Goal: Task Accomplishment & Management: Use online tool/utility

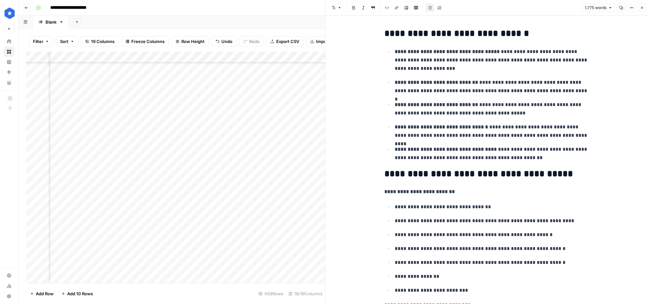
scroll to position [4792, 551]
click at [245, 194] on div "Add Column" at bounding box center [175, 167] width 299 height 231
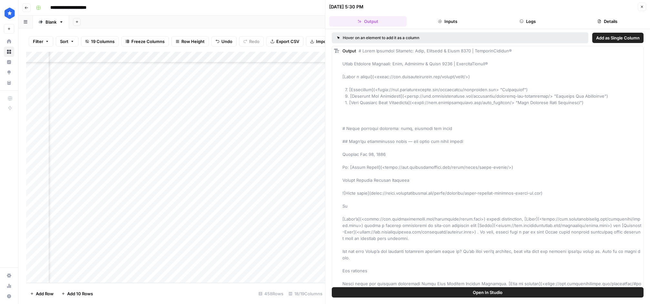
scroll to position [4819, 379]
drag, startPoint x: 256, startPoint y: 160, endPoint x: 238, endPoint y: 269, distance: 110.1
click at [238, 269] on div "Add Column" at bounding box center [175, 167] width 299 height 231
click at [167, 154] on div "Add Column" at bounding box center [175, 167] width 299 height 231
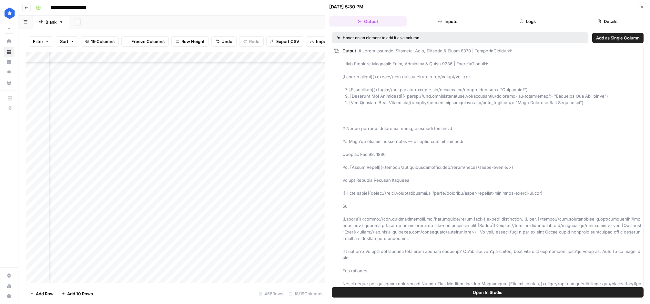
drag, startPoint x: 171, startPoint y: 160, endPoint x: 162, endPoint y: 270, distance: 109.8
click at [162, 270] on div "Add Column" at bounding box center [175, 167] width 299 height 231
drag, startPoint x: 217, startPoint y: 168, endPoint x: 202, endPoint y: 266, distance: 99.7
click at [202, 266] on div "Add Column" at bounding box center [175, 167] width 299 height 231
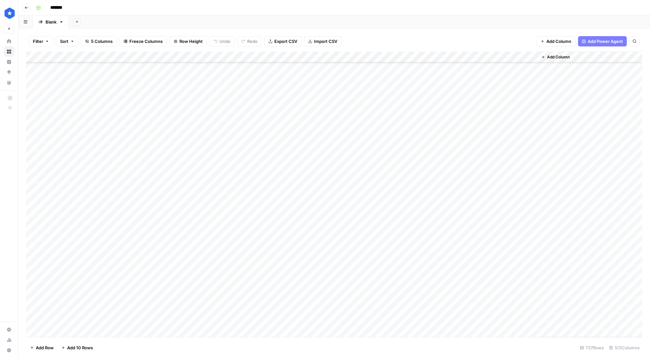
scroll to position [7827, 0]
click at [101, 328] on div "Add Column" at bounding box center [334, 195] width 616 height 286
paste textarea "**********"
type textarea "**********"
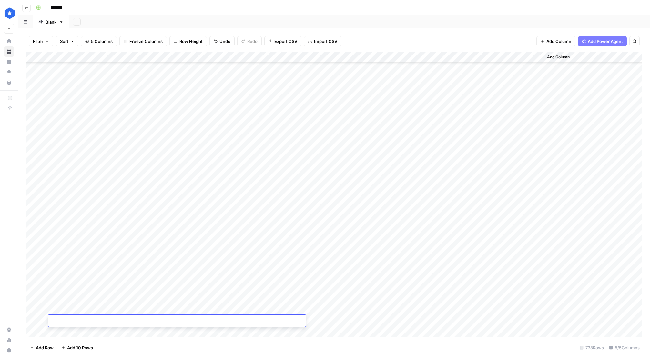
scroll to position [7838, 0]
paste textarea "**********"
type textarea "**********"
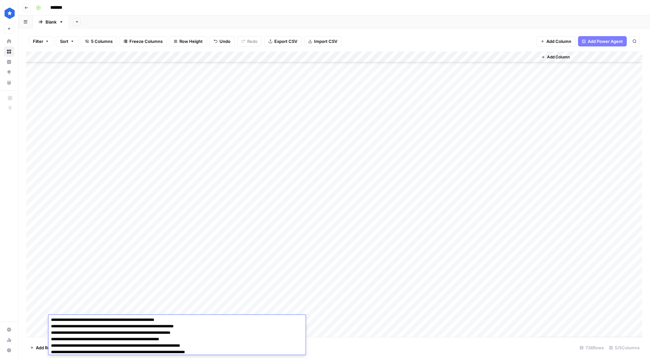
scroll to position [7838, 0]
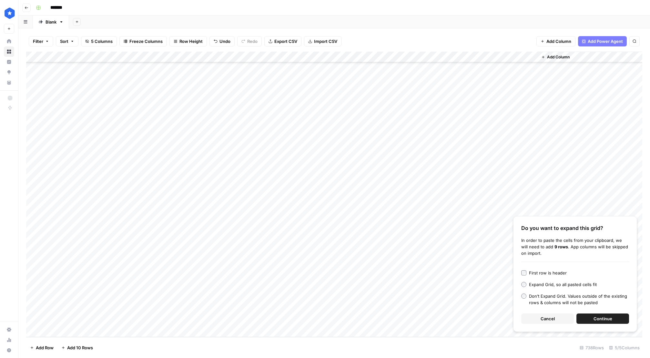
drag, startPoint x: 604, startPoint y: 318, endPoint x: 599, endPoint y: 317, distance: 4.2
click at [604, 318] on span "Continue" at bounding box center [603, 319] width 19 height 6
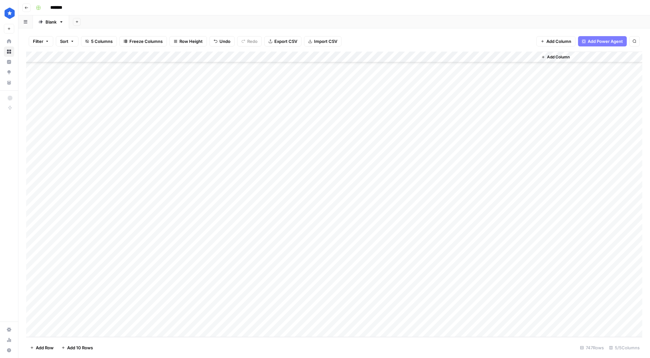
click at [328, 200] on div "Add Column" at bounding box center [334, 195] width 616 height 286
drag, startPoint x: 343, startPoint y: 221, endPoint x: 334, endPoint y: 322, distance: 101.5
click at [334, 322] on div "Add Column" at bounding box center [334, 195] width 616 height 286
click at [341, 234] on div "Add Column" at bounding box center [334, 195] width 616 height 286
click at [358, 223] on div "Add Column" at bounding box center [334, 195] width 616 height 286
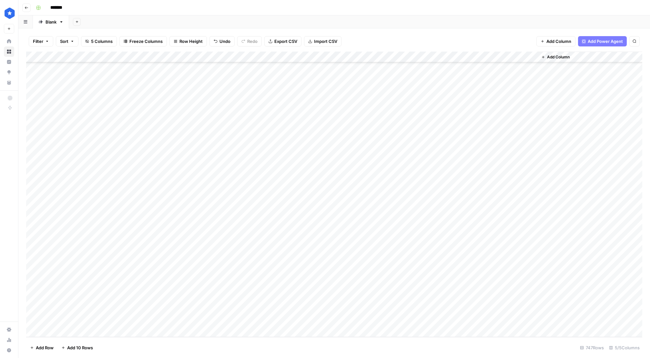
drag, startPoint x: 362, startPoint y: 227, endPoint x: 336, endPoint y: 329, distance: 104.6
click at [336, 329] on div "Add Column" at bounding box center [334, 195] width 616 height 286
click at [416, 57] on div "Add Column" at bounding box center [334, 195] width 616 height 286
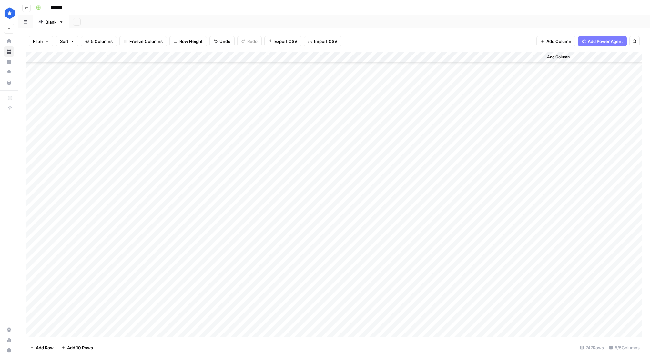
click at [417, 57] on div "Add Column" at bounding box center [334, 195] width 616 height 286
click at [440, 95] on span "Remaining Rows" at bounding box center [439, 95] width 41 height 6
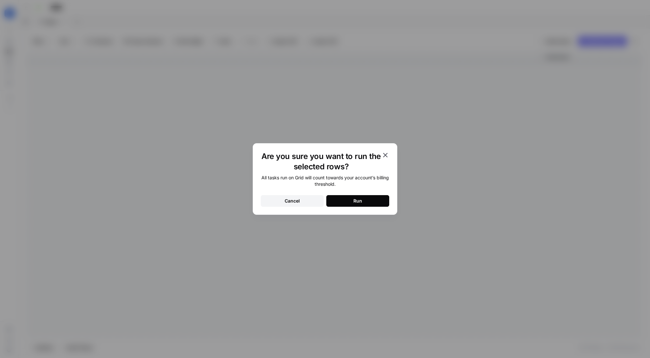
click at [386, 154] on icon "button" at bounding box center [386, 155] width 8 height 8
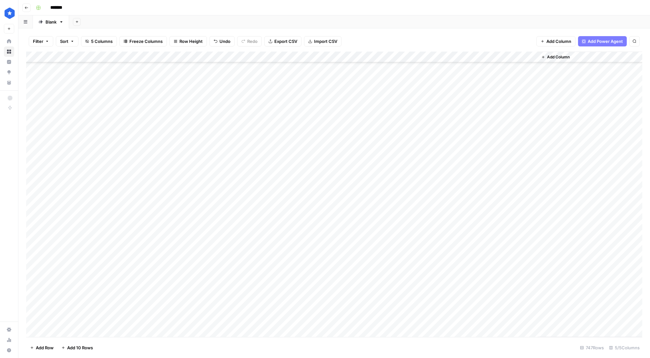
scroll to position [7836, 0]
click at [407, 57] on div "Add Column" at bounding box center [334, 195] width 616 height 286
click at [390, 152] on span "Filter" at bounding box center [404, 153] width 57 height 6
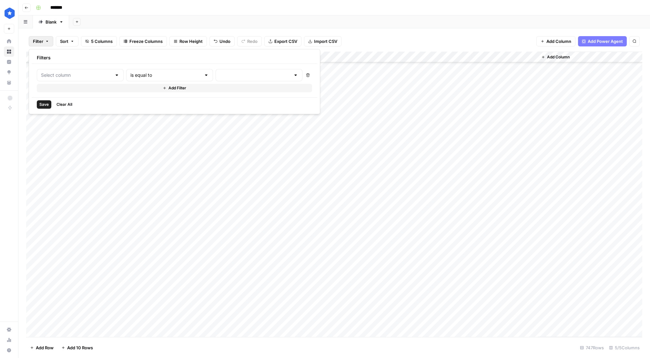
type input "scrapepls"
click at [235, 75] on input "text" at bounding box center [274, 75] width 78 height 6
click at [225, 92] on span "pending" at bounding box center [234, 91] width 64 height 6
click at [220, 98] on div "Save Clear All" at bounding box center [212, 105] width 360 height 14
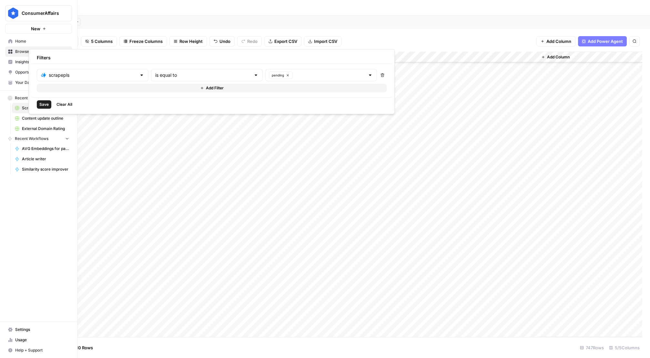
click at [44, 102] on span "Save" at bounding box center [43, 105] width 9 height 6
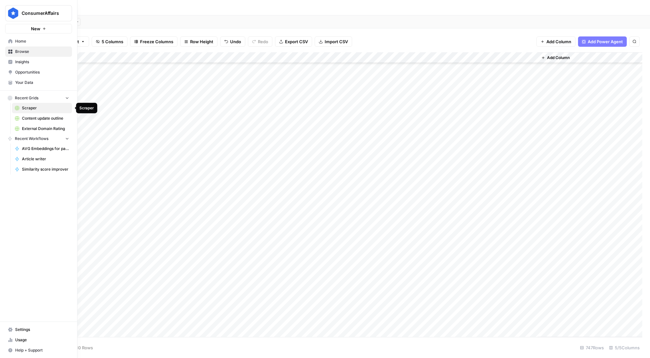
scroll to position [0, 0]
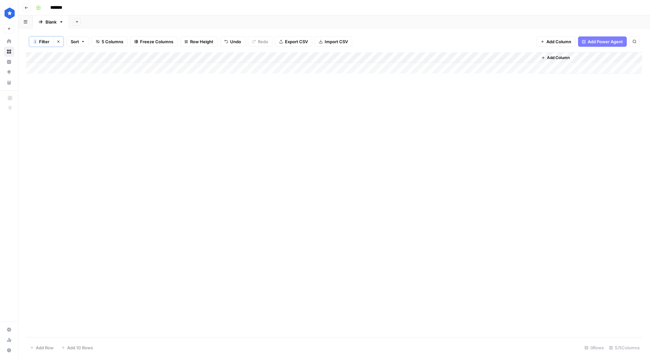
click at [400, 57] on div "Add Column" at bounding box center [334, 62] width 616 height 21
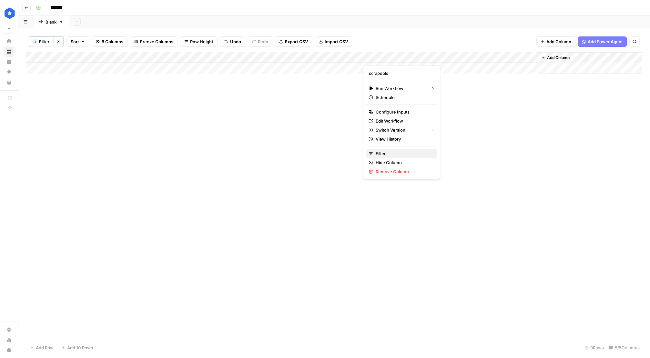
click at [384, 151] on span "Filter" at bounding box center [404, 153] width 57 height 6
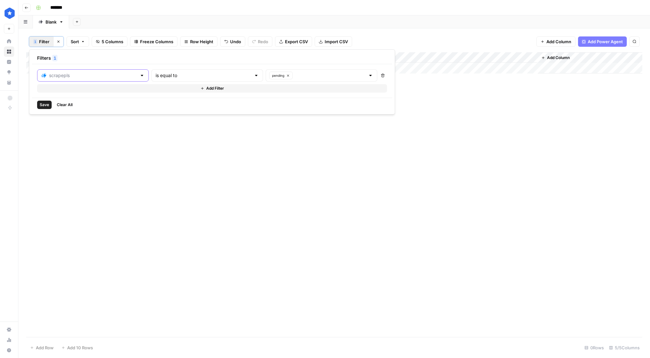
click at [101, 77] on input "text" at bounding box center [93, 75] width 88 height 6
type input "scrapepls"
click at [220, 80] on div "is equal to" at bounding box center [207, 75] width 112 height 12
type input "is equal to"
click at [286, 76] on icon "button" at bounding box center [288, 76] width 4 height 4
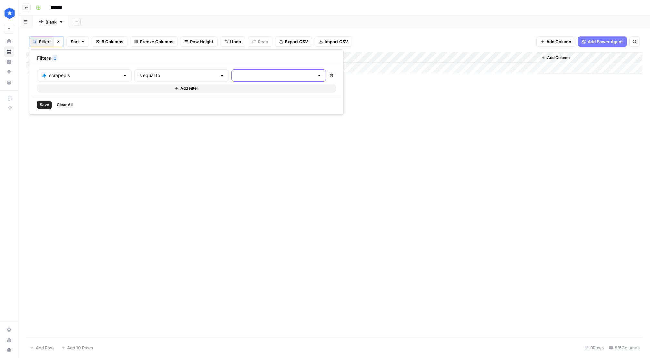
click at [317, 77] on div at bounding box center [319, 75] width 5 height 6
click at [173, 108] on div "Save Clear All" at bounding box center [186, 105] width 309 height 14
click at [65, 105] on span "Clear All" at bounding box center [65, 105] width 16 height 6
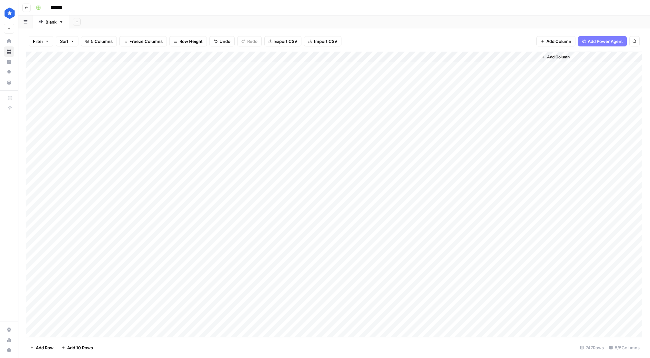
click at [288, 147] on div "Add Column" at bounding box center [334, 195] width 616 height 286
click at [415, 58] on div "Add Column" at bounding box center [334, 195] width 616 height 286
click at [432, 94] on span "Remaining Rows" at bounding box center [439, 95] width 41 height 6
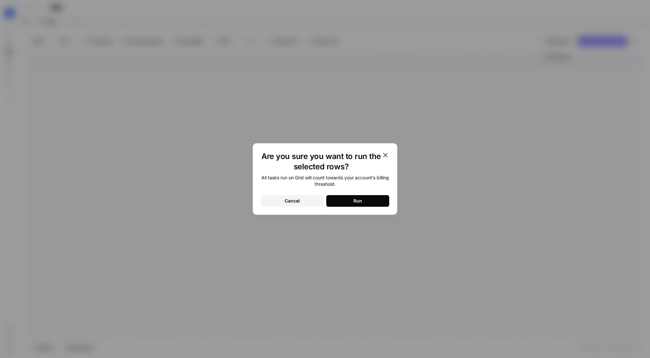
click at [346, 201] on button "Run" at bounding box center [357, 201] width 63 height 12
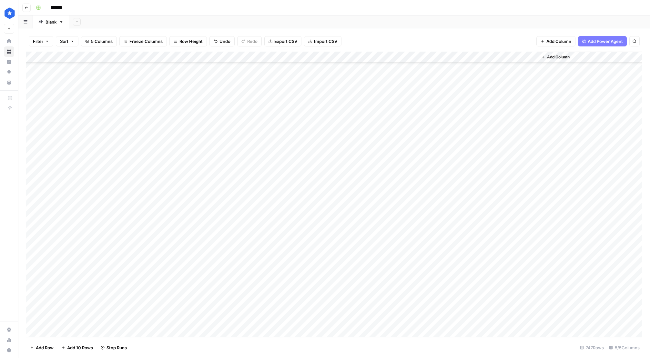
scroll to position [7934, 0]
